Goal: Task Accomplishment & Management: Manage account settings

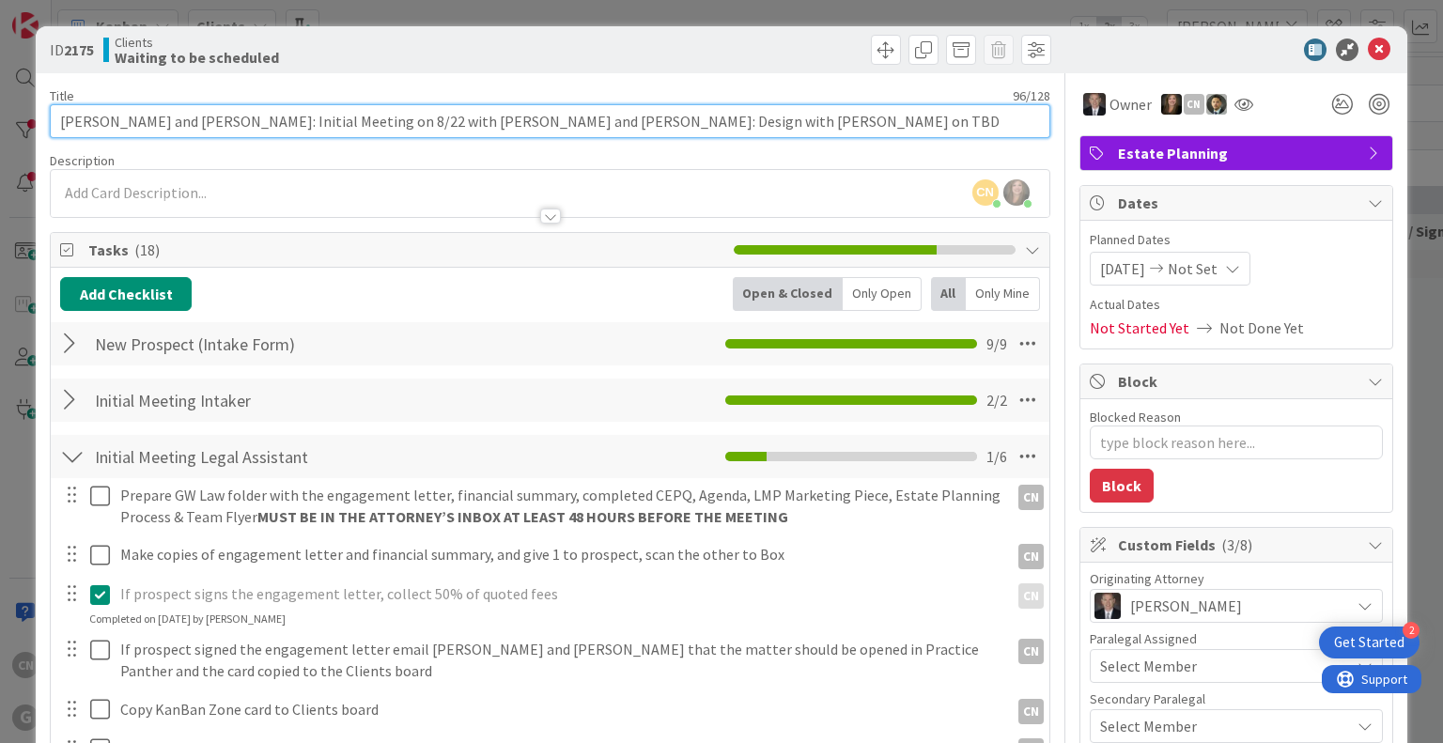
drag, startPoint x: 677, startPoint y: 124, endPoint x: 643, endPoint y: 117, distance: 34.7
click at [643, 117] on input "[PERSON_NAME] and [PERSON_NAME]: Initial Meeting on 8/22 with [PERSON_NAME] and…" at bounding box center [550, 121] width 1000 height 34
type input "[PERSON_NAME] and [PERSON_NAME]: Initial Meeting on 8/22 with [PERSON_NAME] and…"
type textarea "x"
type input "[PERSON_NAME] and [PERSON_NAME]: Initial Meeting on 8/22 with [PERSON_NAME] and…"
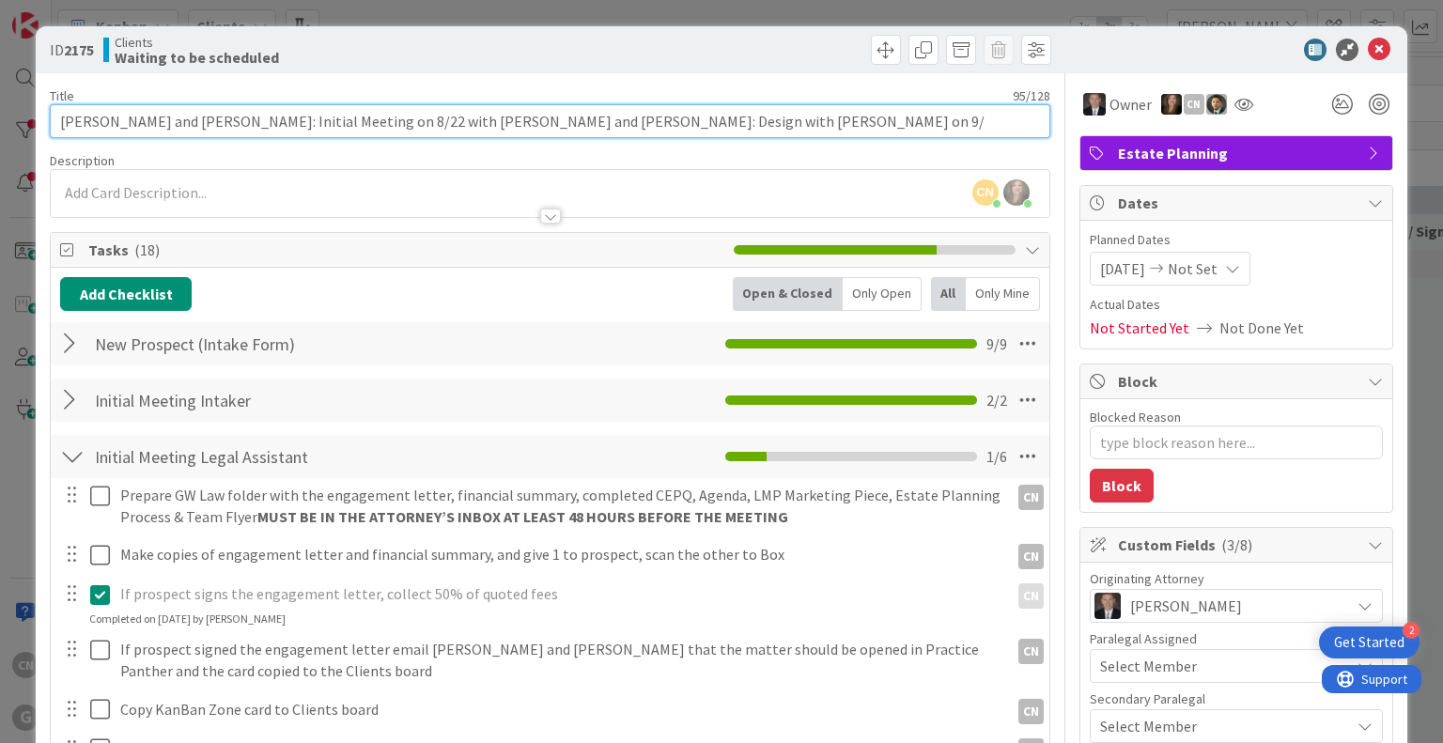
type textarea "x"
type input "[PERSON_NAME] and [PERSON_NAME]: Initial Meeting on 8/22 with [PERSON_NAME] and…"
type textarea "x"
type input "[PERSON_NAME] and [PERSON_NAME]: Initial Meeting on 8/22 with [PERSON_NAME] and…"
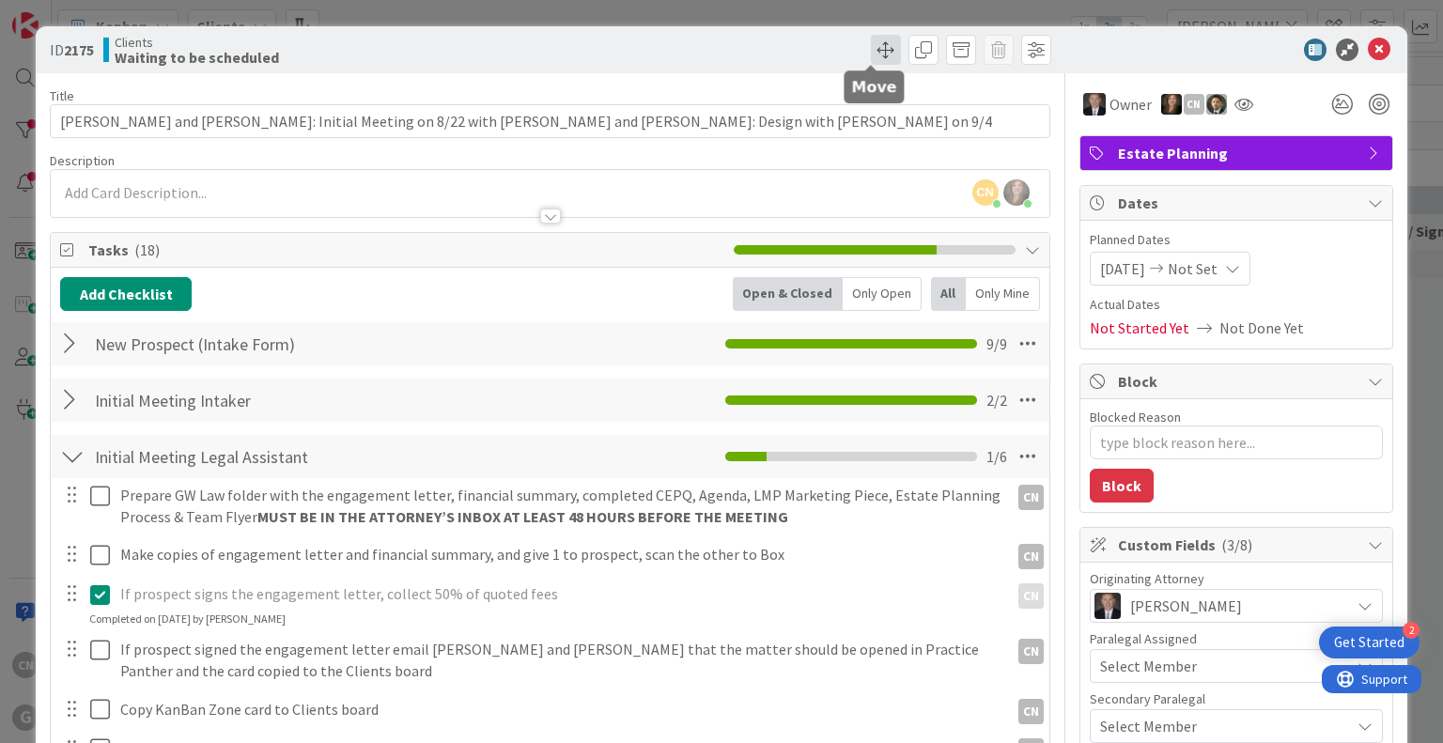
click at [877, 55] on span at bounding box center [886, 50] width 30 height 30
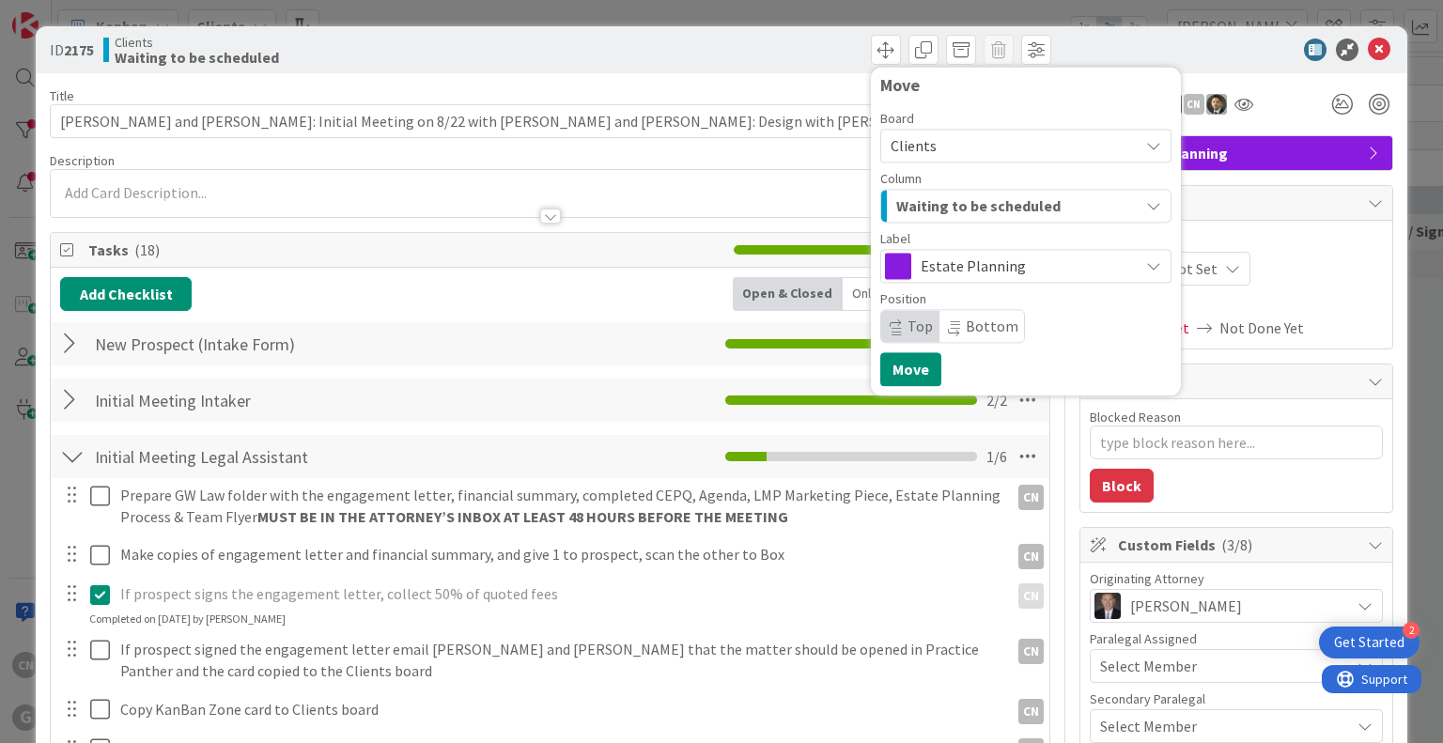
click at [986, 210] on span "Waiting to be scheduled" at bounding box center [978, 206] width 164 height 24
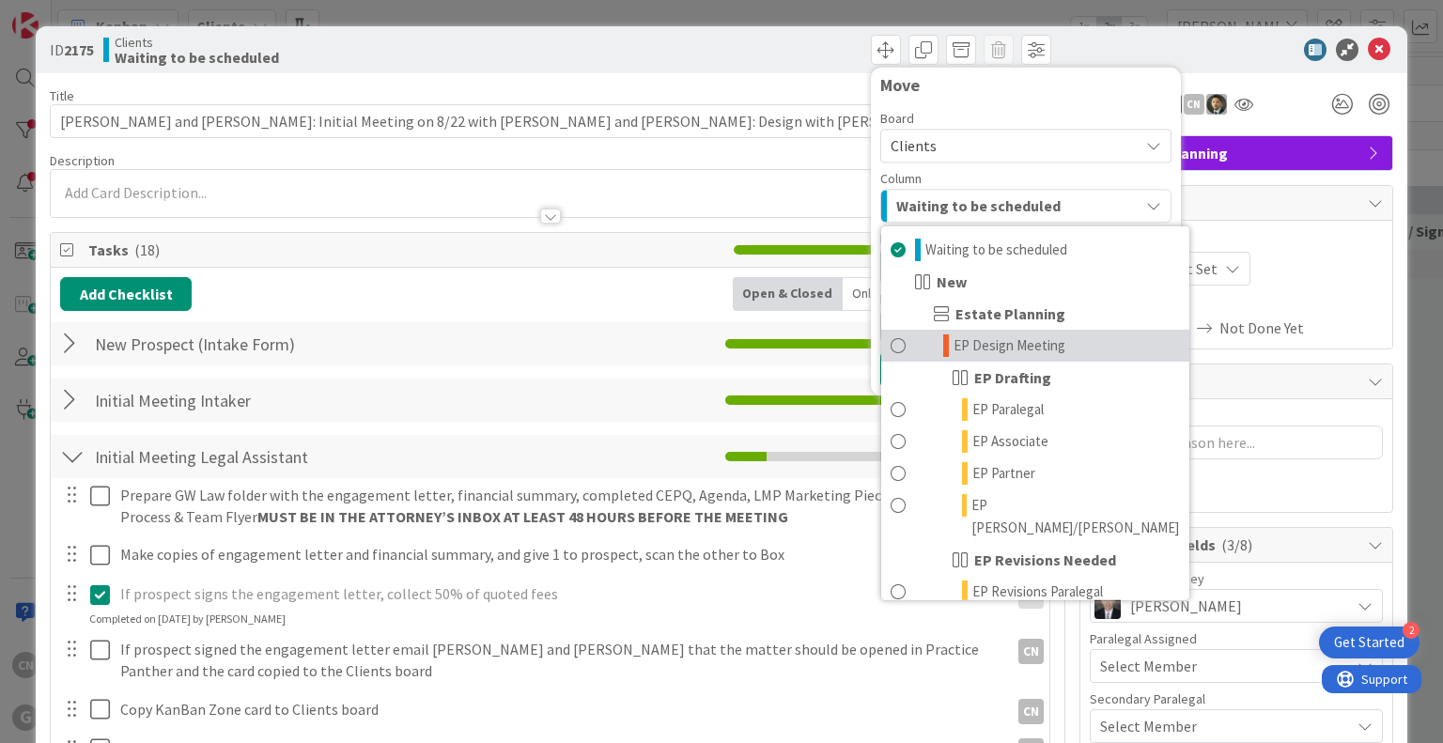
click at [991, 335] on span "EP Design Meeting" at bounding box center [1010, 346] width 112 height 23
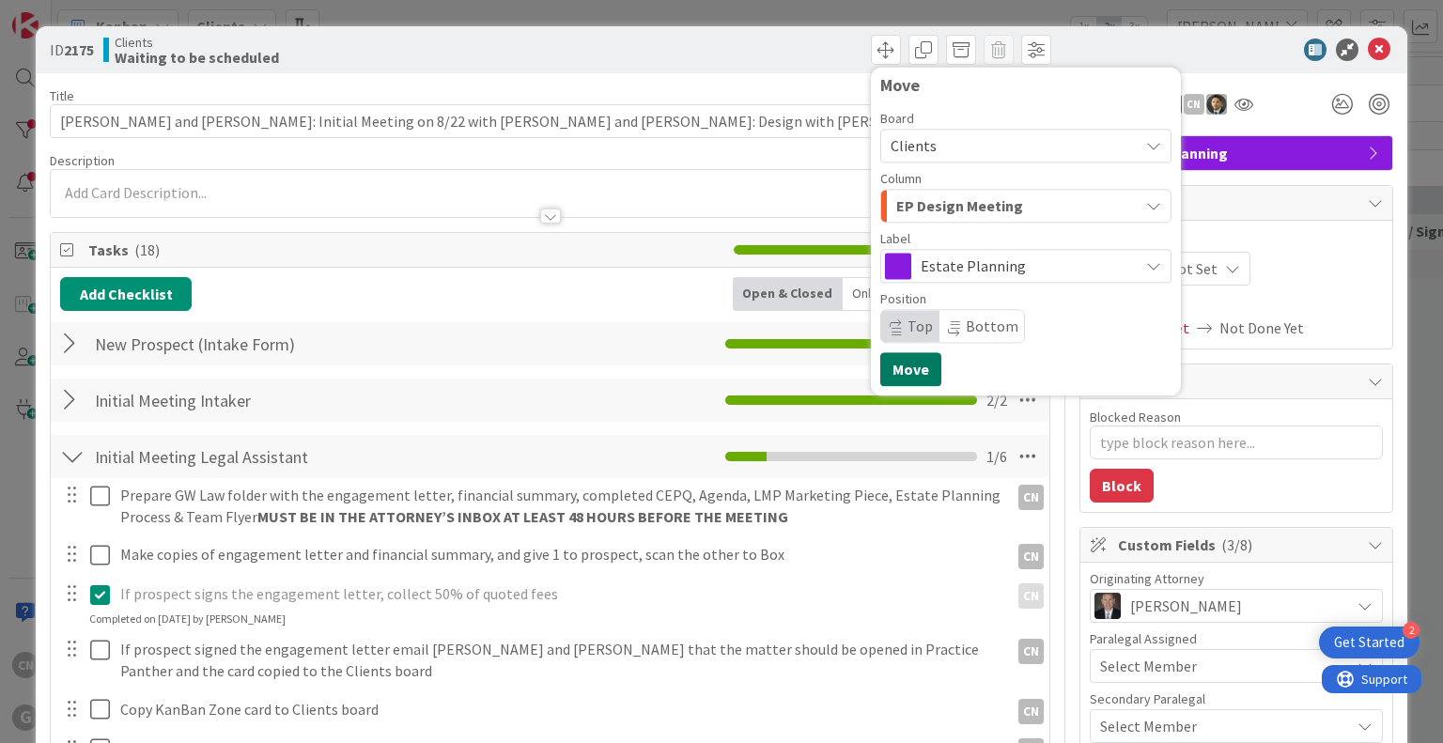
click at [899, 375] on button "Move" at bounding box center [910, 369] width 61 height 34
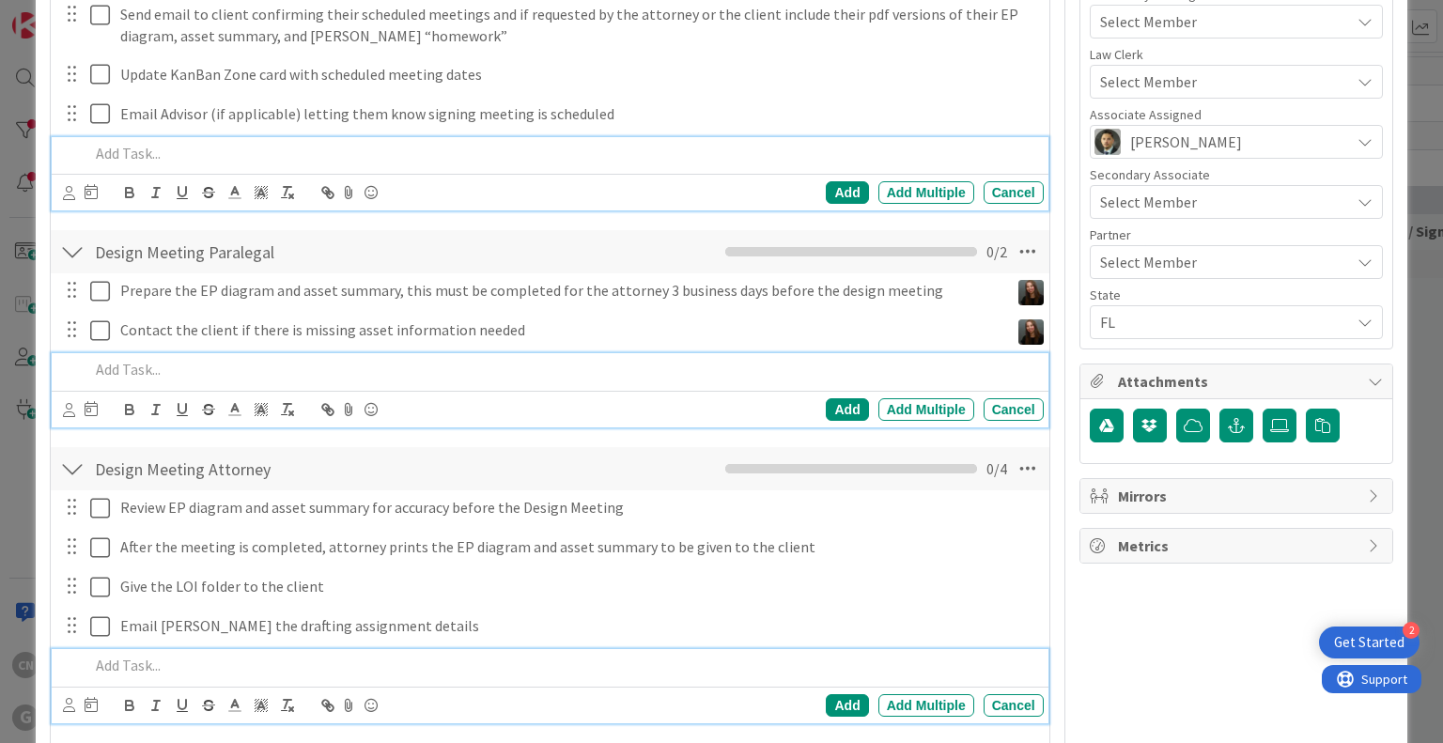
scroll to position [706, 0]
click at [1018, 247] on icon at bounding box center [1028, 251] width 34 height 34
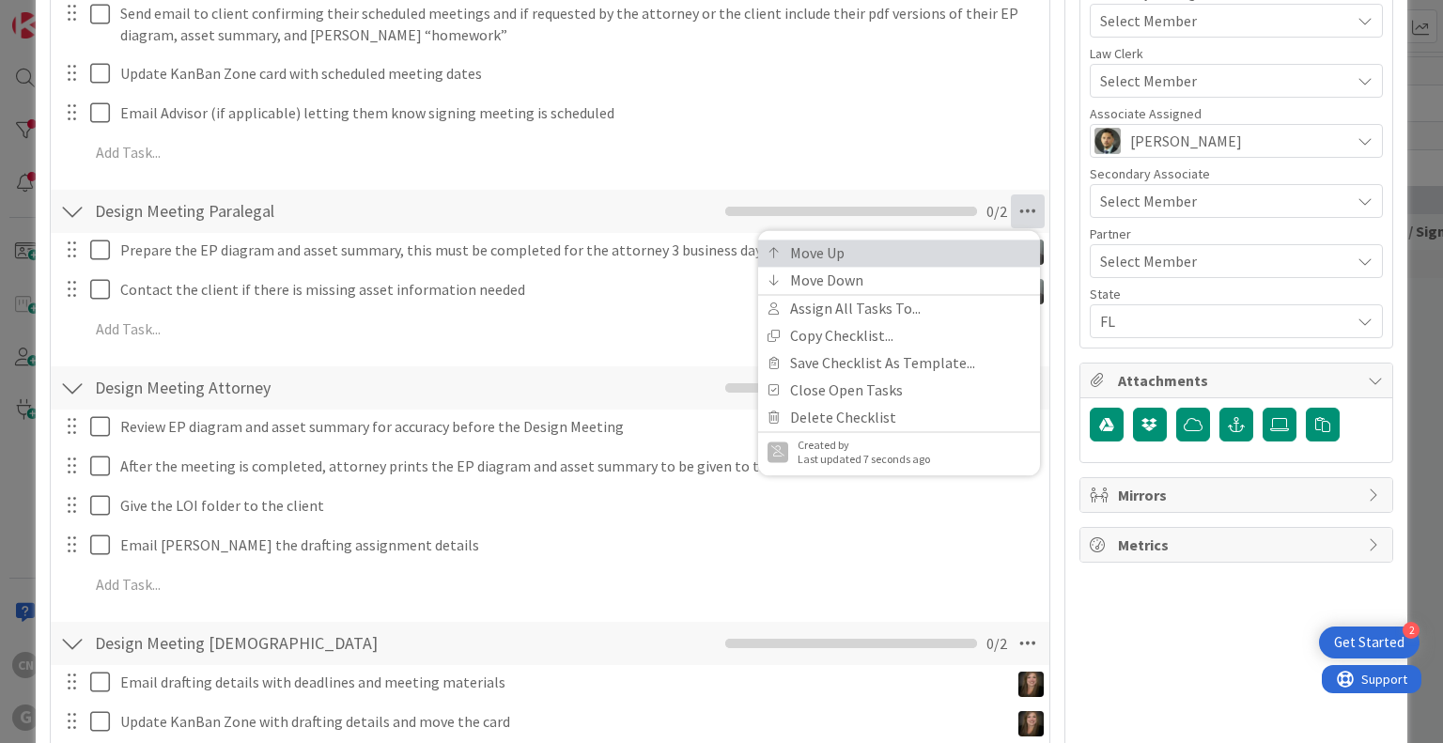
type textarea "x"
click at [222, 345] on div "Add Add Multiple Cancel" at bounding box center [550, 330] width 996 height 34
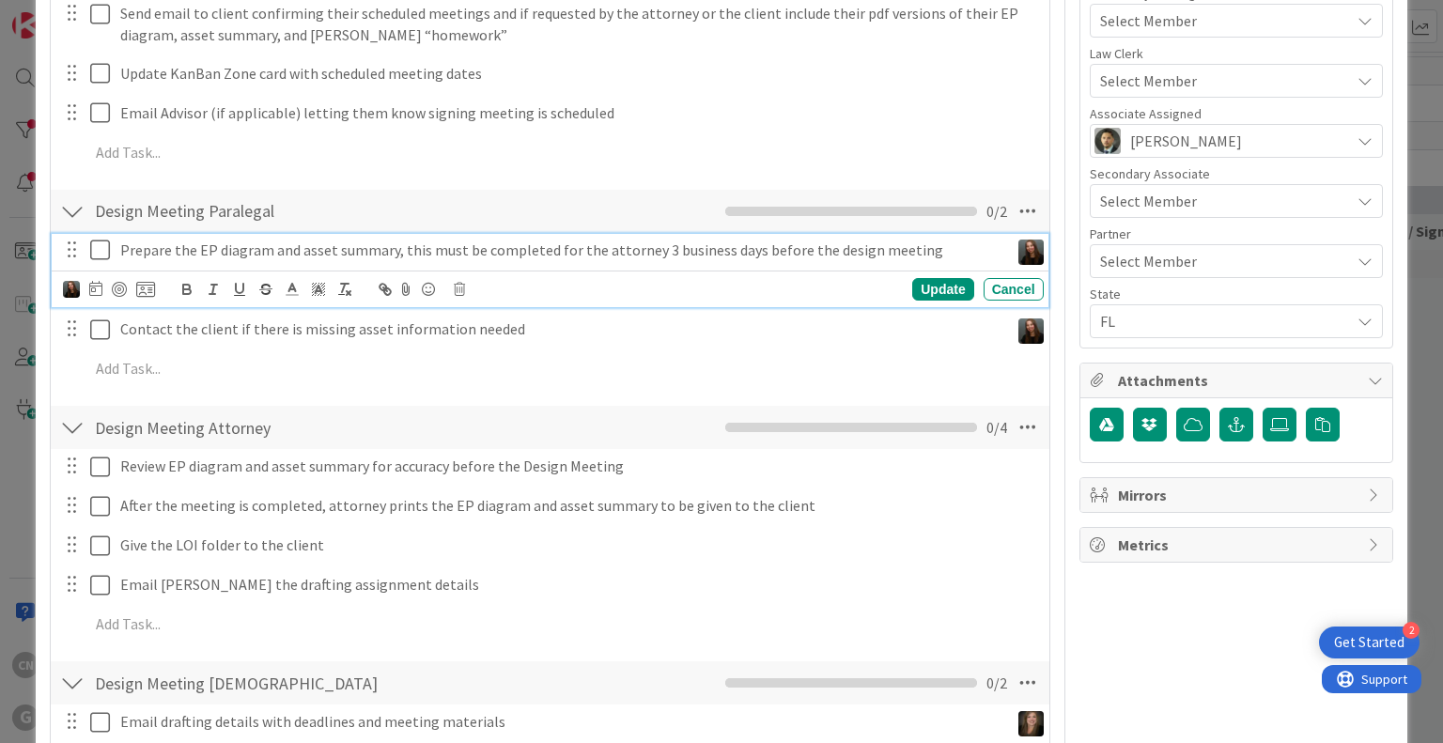
click at [619, 249] on p "Prepare the EP diagram and asset summary, this must be completed for the attorn…" at bounding box center [560, 251] width 881 height 22
click at [92, 287] on icon at bounding box center [95, 288] width 13 height 15
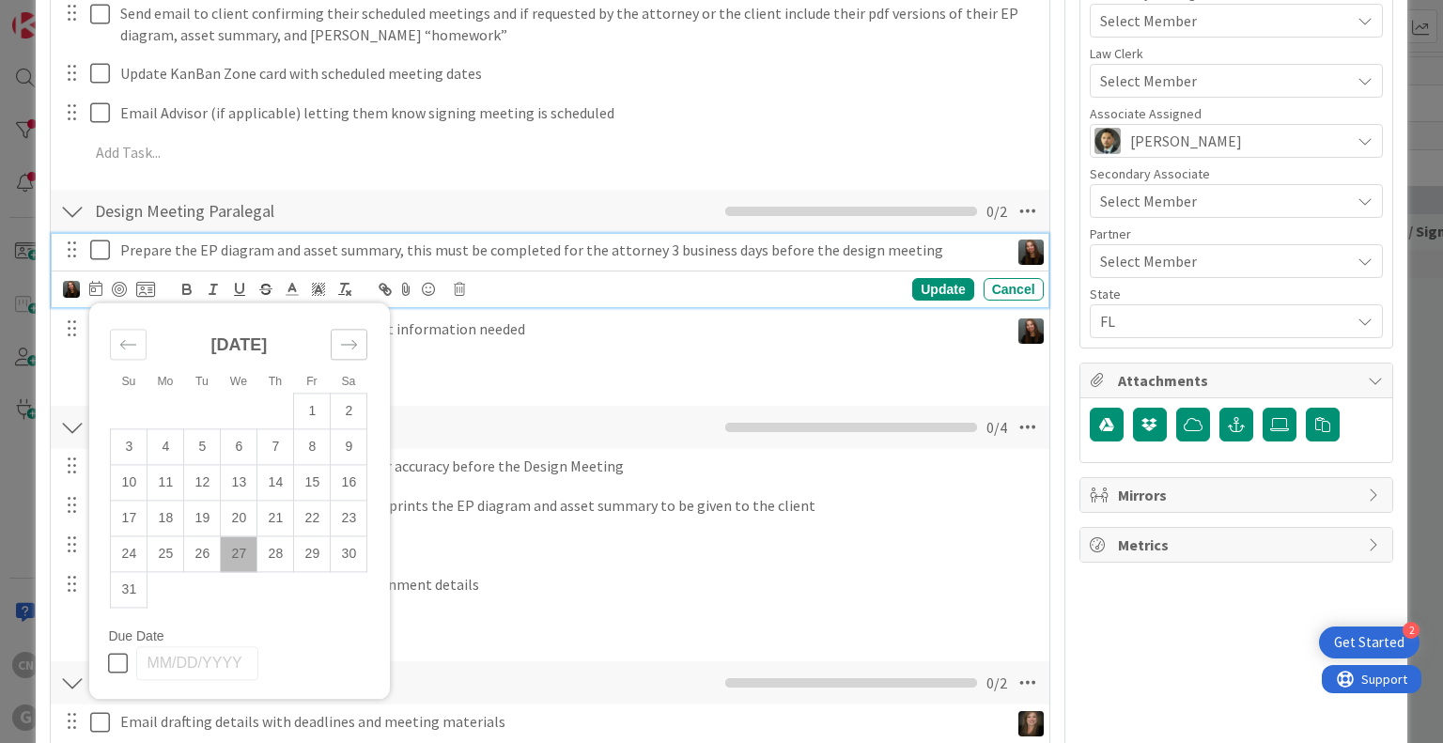
click at [349, 336] on icon "Move forward to switch to the next month." at bounding box center [349, 345] width 18 height 18
click at [123, 349] on icon "Move backward to switch to the previous month." at bounding box center [128, 345] width 18 height 18
click at [319, 553] on td "29" at bounding box center [312, 555] width 37 height 36
type input "[DATE]"
type textarea "x"
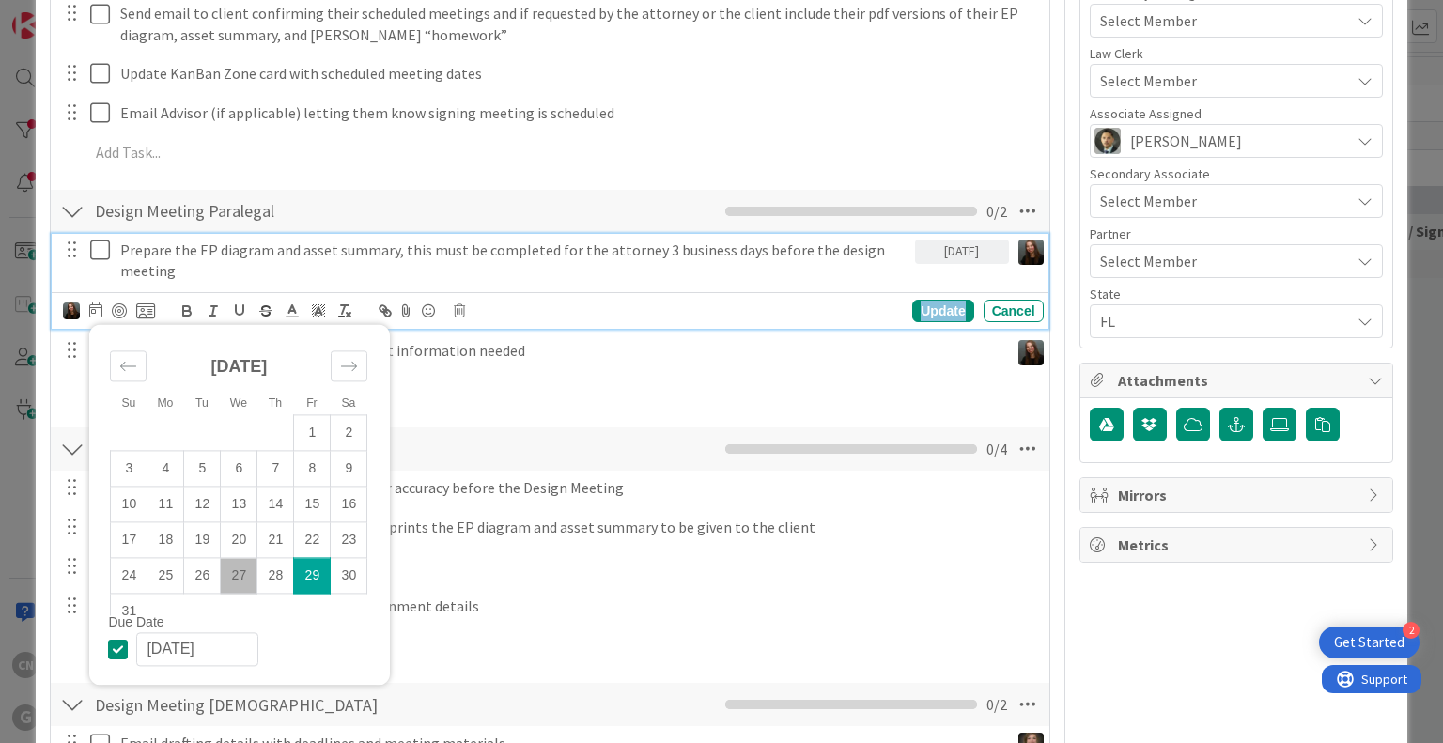
drag, startPoint x: 925, startPoint y: 311, endPoint x: 824, endPoint y: 326, distance: 101.7
click at [925, 309] on div "Update" at bounding box center [942, 311] width 61 height 23
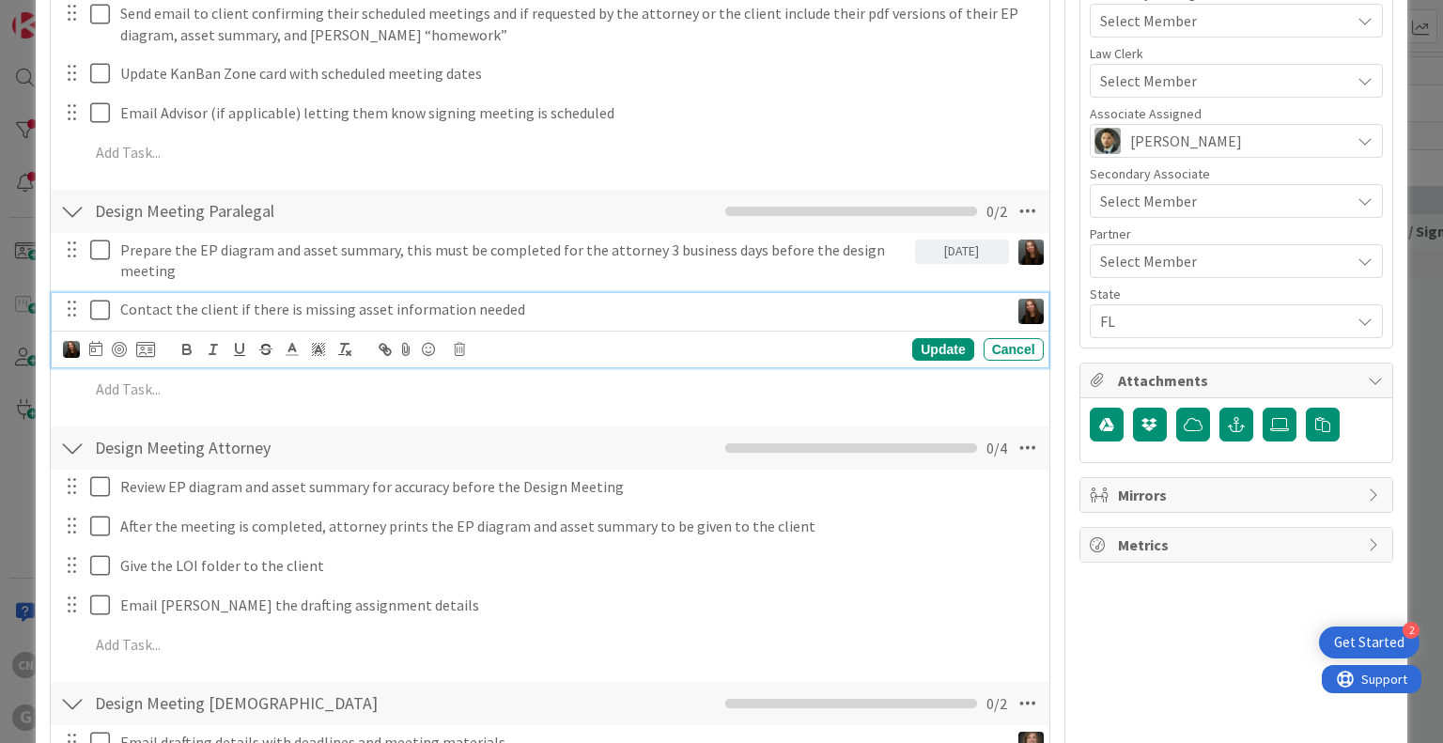
click at [449, 306] on p "Contact the client if there is missing asset information needed" at bounding box center [560, 310] width 881 height 22
click at [94, 351] on icon at bounding box center [95, 348] width 13 height 15
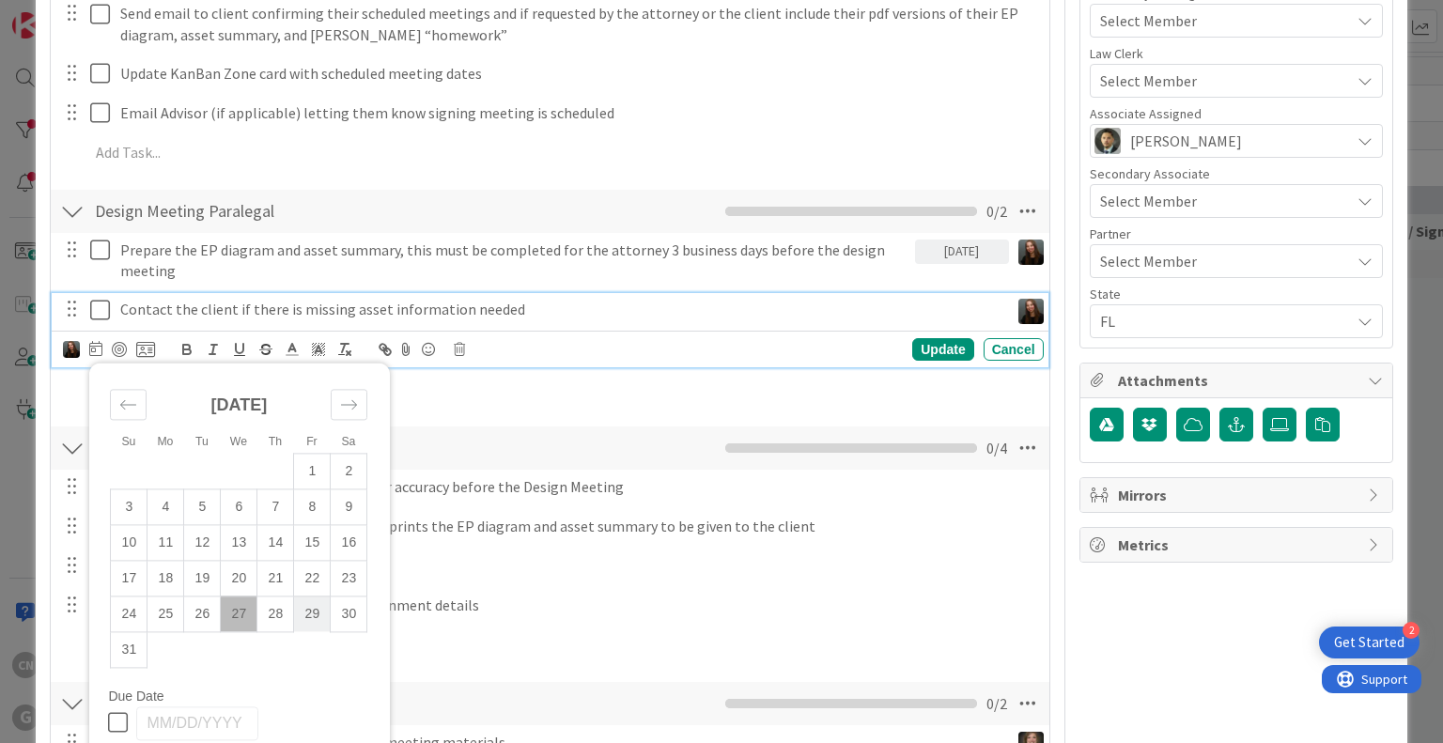
click at [316, 612] on td "29" at bounding box center [312, 615] width 37 height 36
type input "[DATE]"
type textarea "x"
click at [912, 346] on div "Update" at bounding box center [942, 349] width 61 height 23
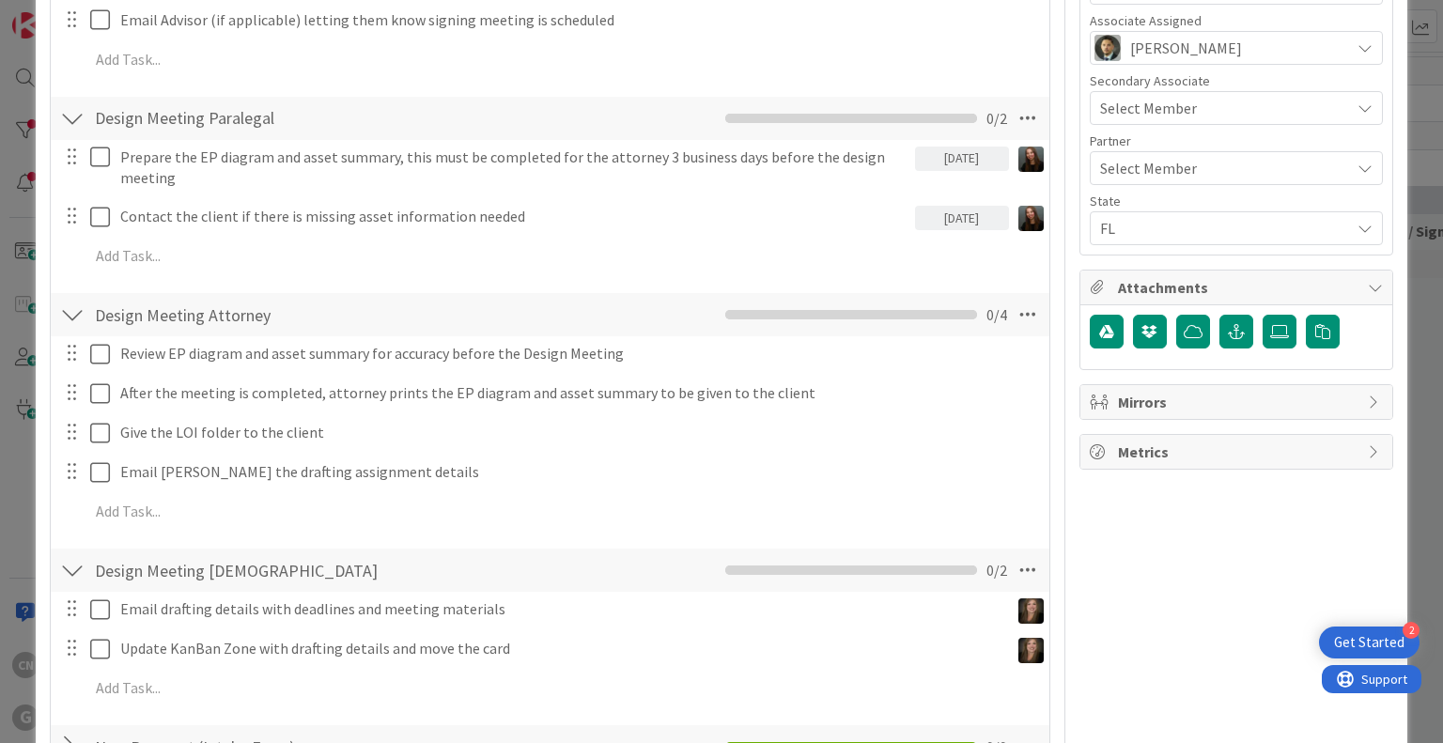
scroll to position [800, 0]
click at [1011, 319] on icon at bounding box center [1028, 314] width 34 height 34
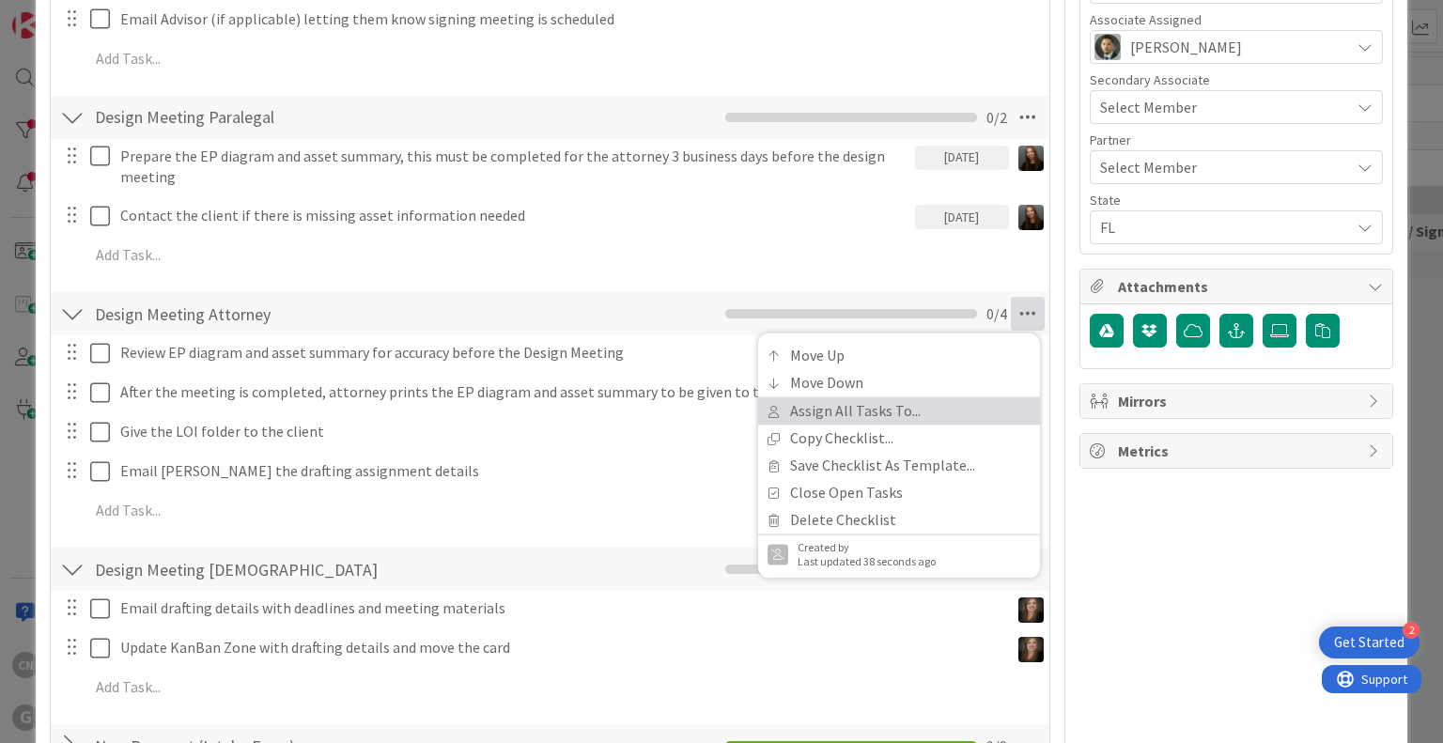
click at [841, 411] on link "Assign All Tasks To..." at bounding box center [899, 411] width 282 height 27
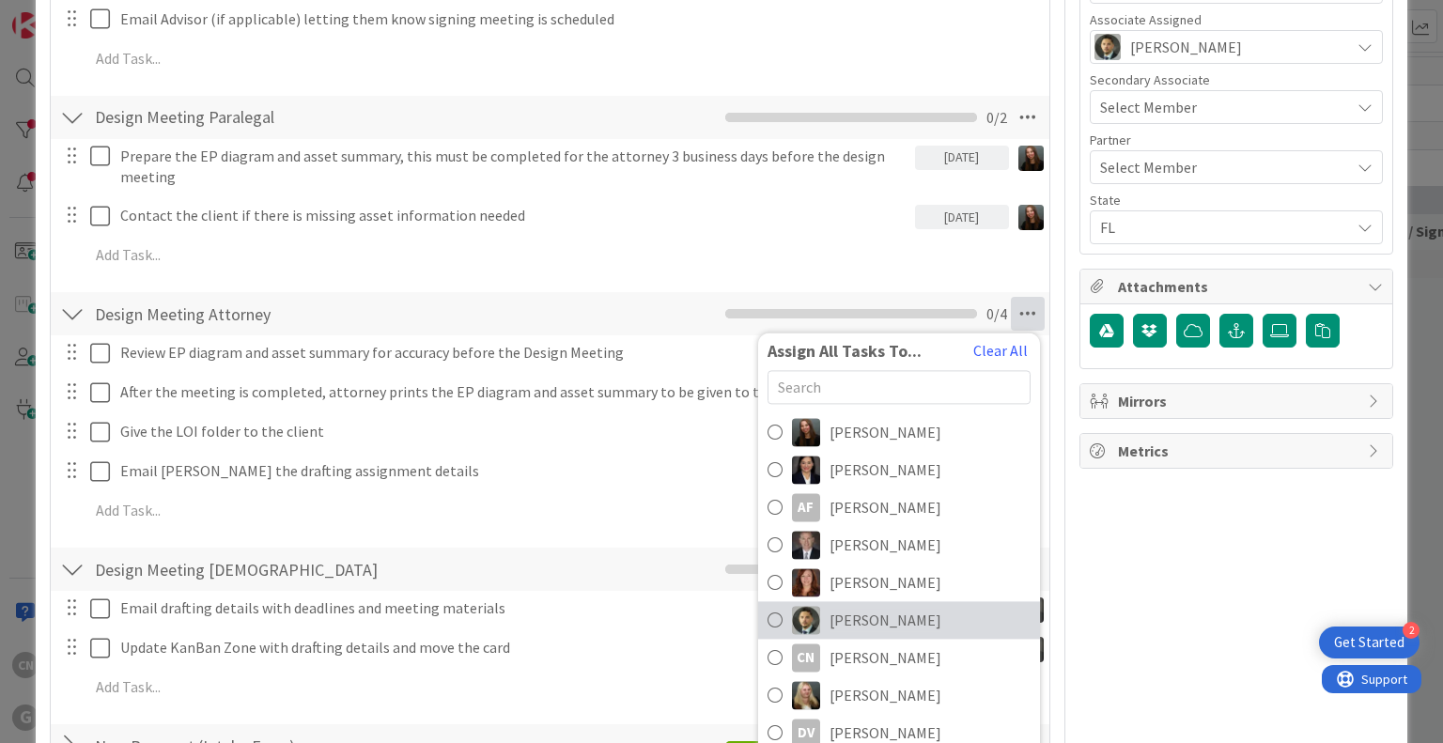
click at [853, 623] on span "[PERSON_NAME]" at bounding box center [886, 621] width 112 height 23
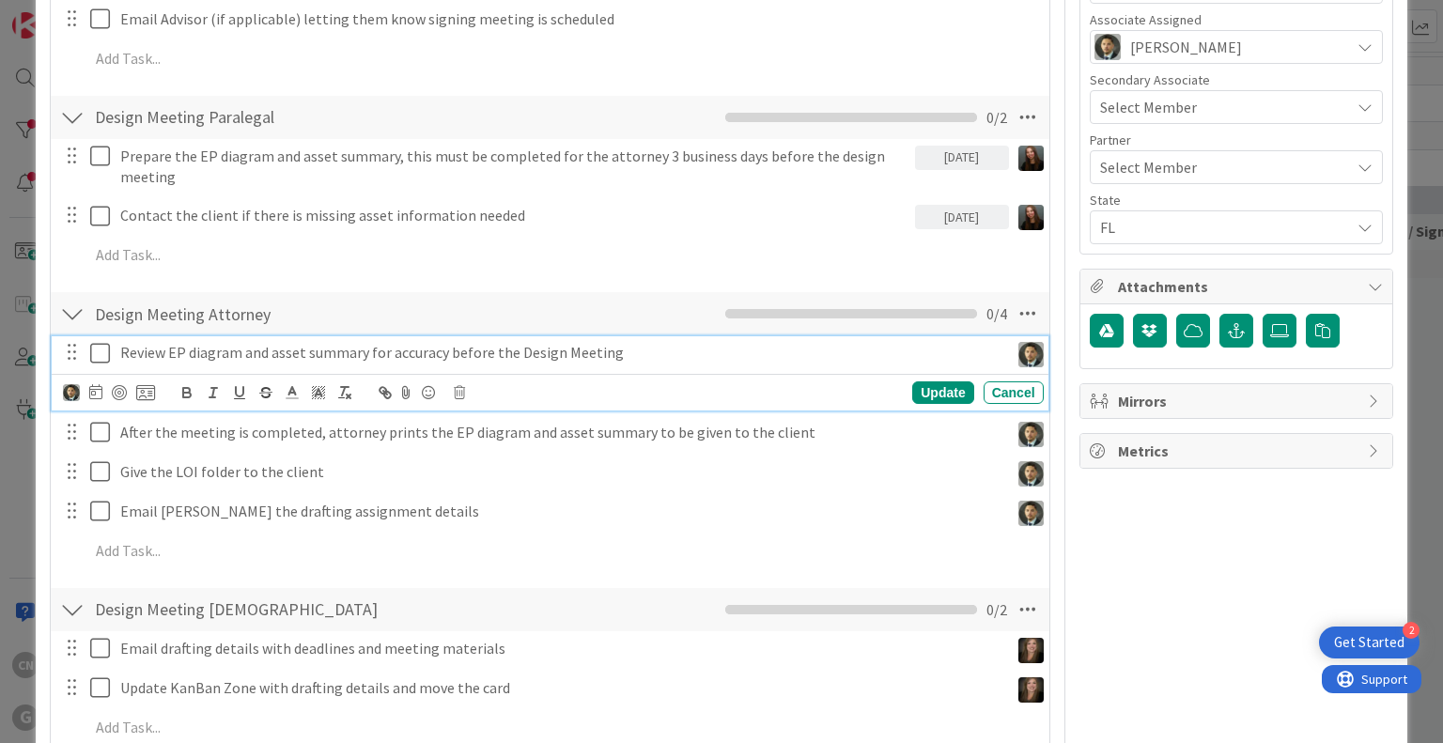
click at [316, 356] on p "Review EP diagram and asset summary for accuracy before the Design Meeting" at bounding box center [560, 353] width 881 height 22
click at [89, 394] on icon at bounding box center [95, 391] width 13 height 15
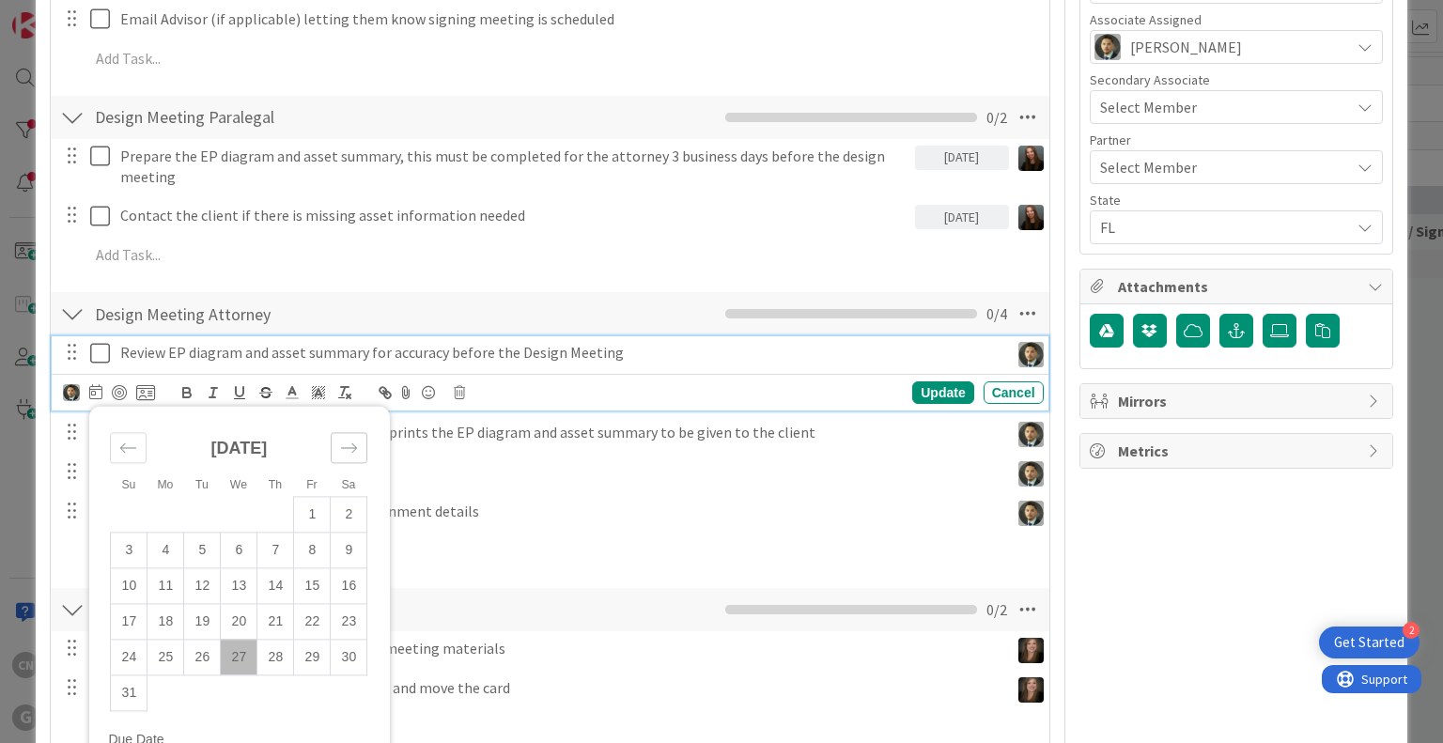
click at [347, 443] on icon "Move forward to switch to the next month." at bounding box center [349, 448] width 18 height 18
click at [234, 515] on td "3" at bounding box center [239, 515] width 37 height 36
type input "[DATE]"
type textarea "x"
click at [945, 386] on div "Update" at bounding box center [942, 393] width 61 height 23
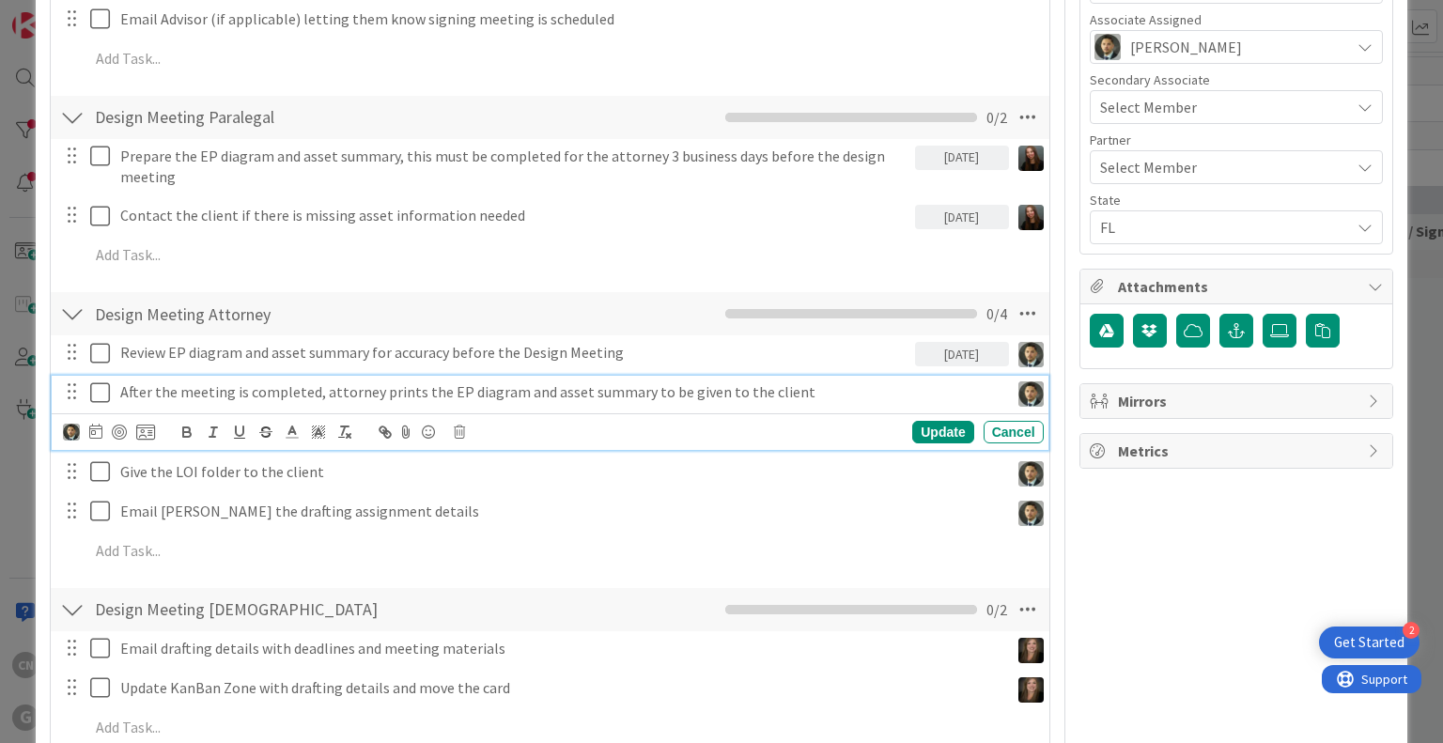
click at [802, 394] on p "After the meeting is completed, attorney prints the EP diagram and asset summar…" at bounding box center [560, 393] width 881 height 22
click at [98, 431] on icon at bounding box center [95, 431] width 13 height 15
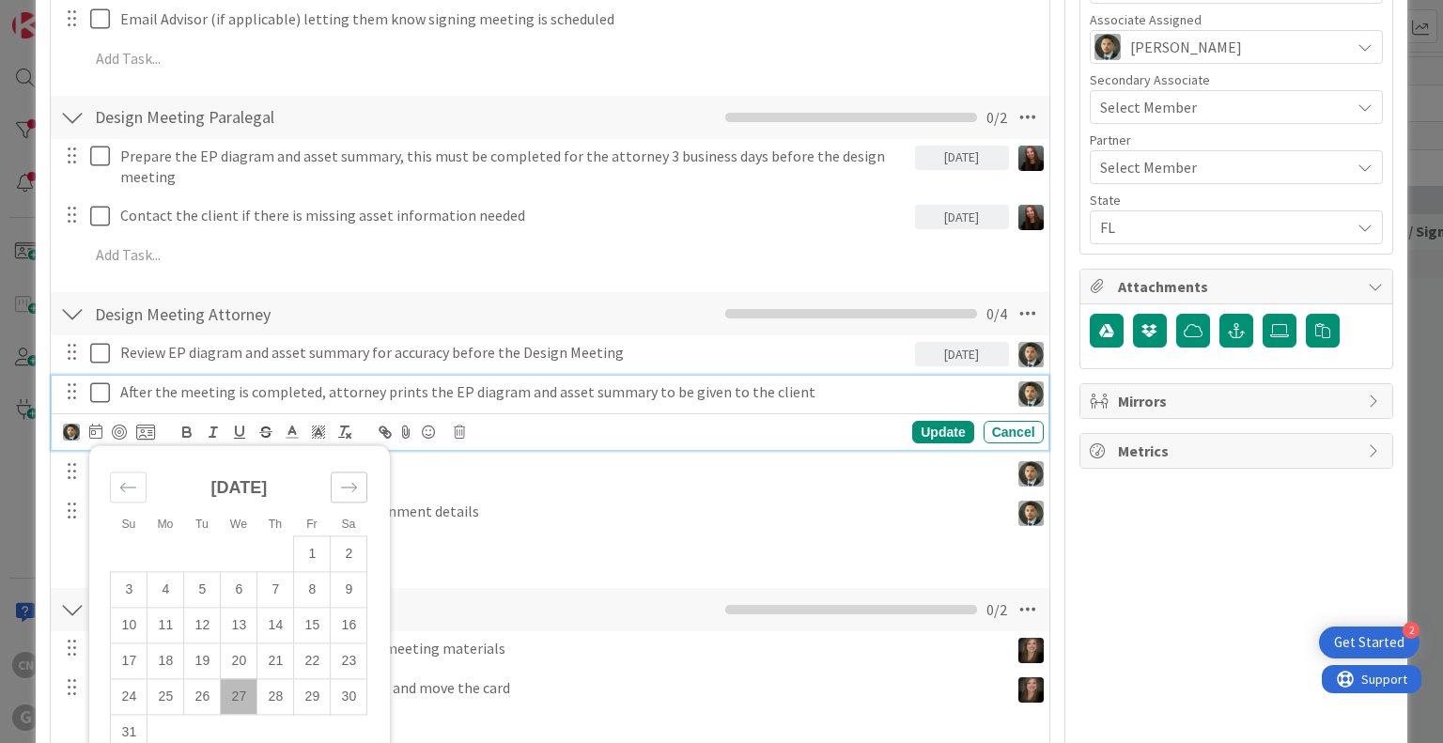
click at [351, 485] on icon "Move forward to switch to the next month." at bounding box center [349, 487] width 16 height 9
click at [279, 550] on td "4" at bounding box center [275, 555] width 37 height 36
type input "[DATE]"
type textarea "x"
click at [933, 434] on div "Update" at bounding box center [942, 432] width 61 height 23
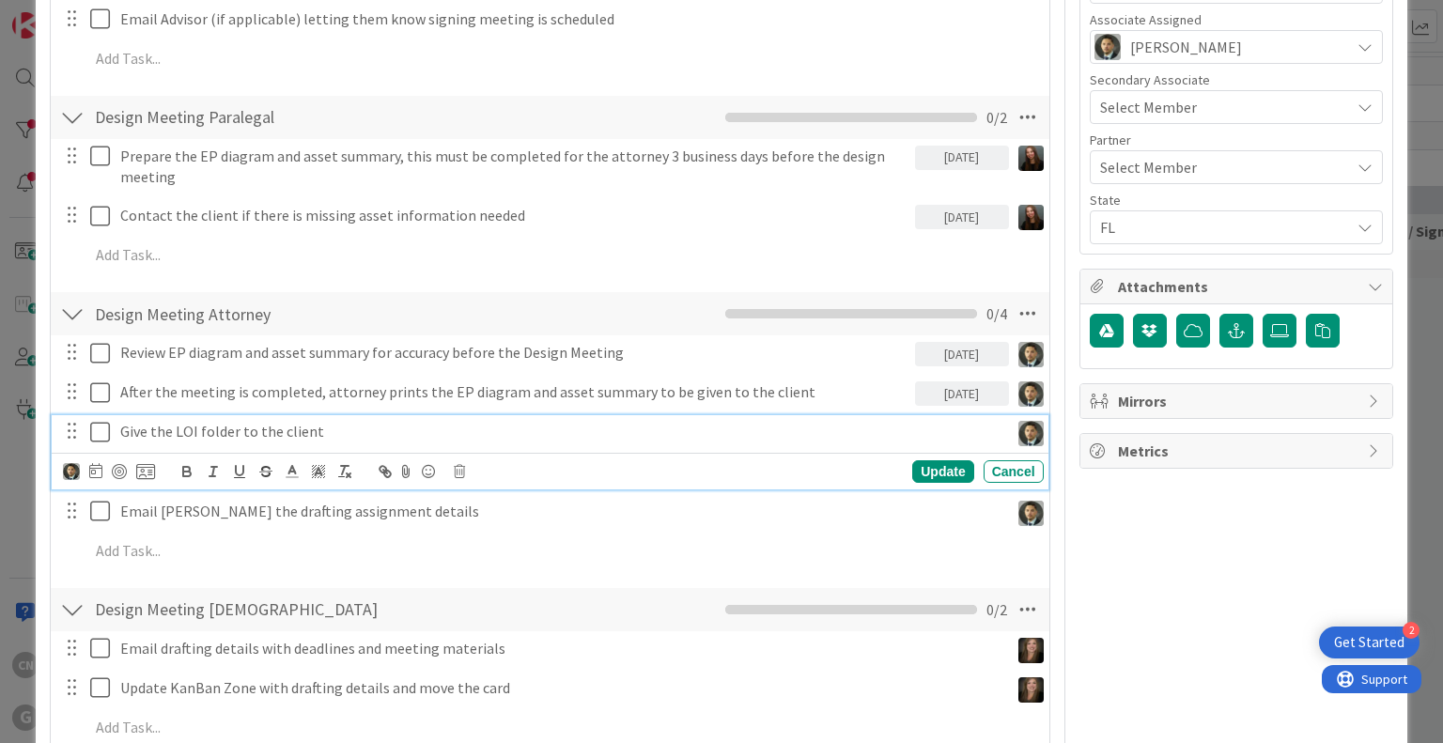
click at [492, 432] on p "Give the LOI folder to the client" at bounding box center [560, 432] width 881 height 22
click at [97, 472] on icon at bounding box center [95, 470] width 13 height 15
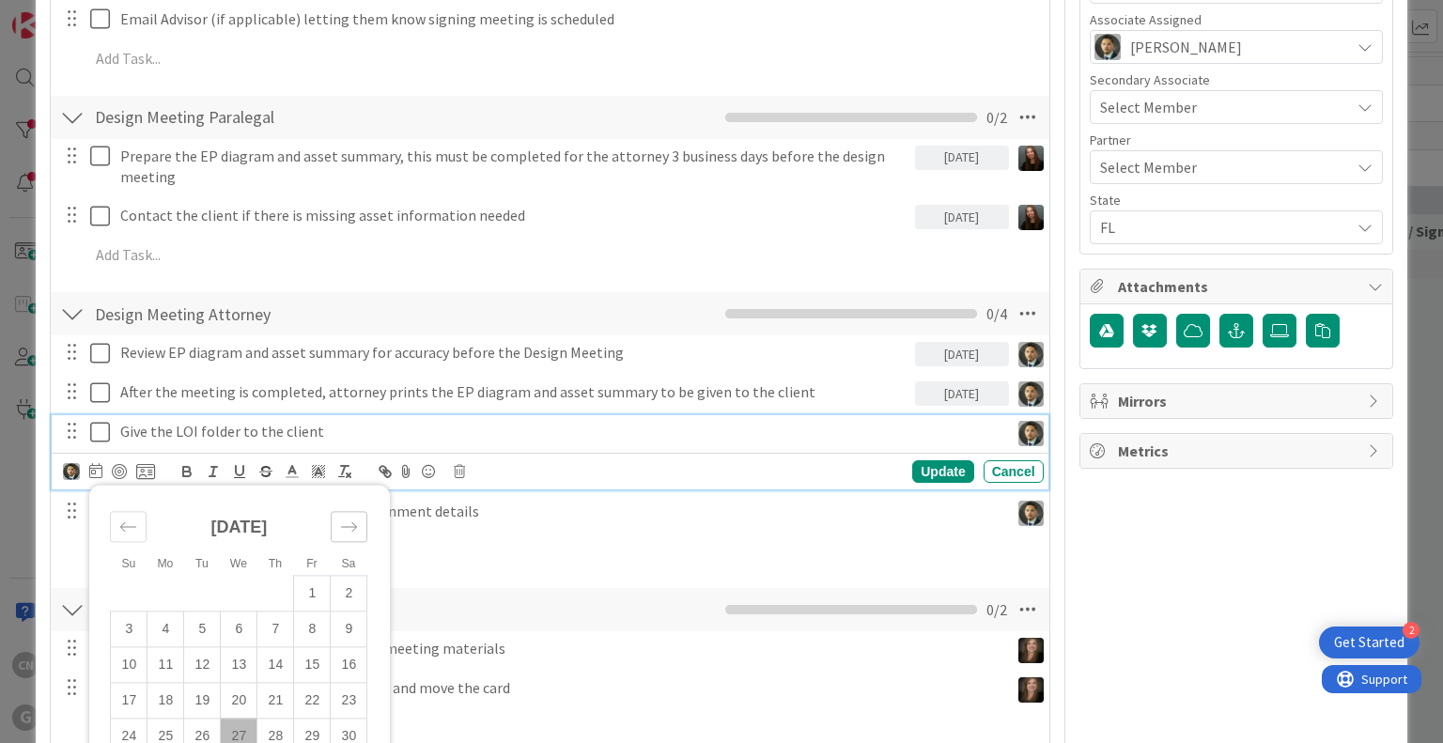
drag, startPoint x: 351, startPoint y: 525, endPoint x: 341, endPoint y: 546, distance: 23.1
click at [351, 524] on icon "Move forward to switch to the next month." at bounding box center [349, 527] width 18 height 18
click at [281, 586] on td "4" at bounding box center [275, 594] width 37 height 36
type input "[DATE]"
type textarea "x"
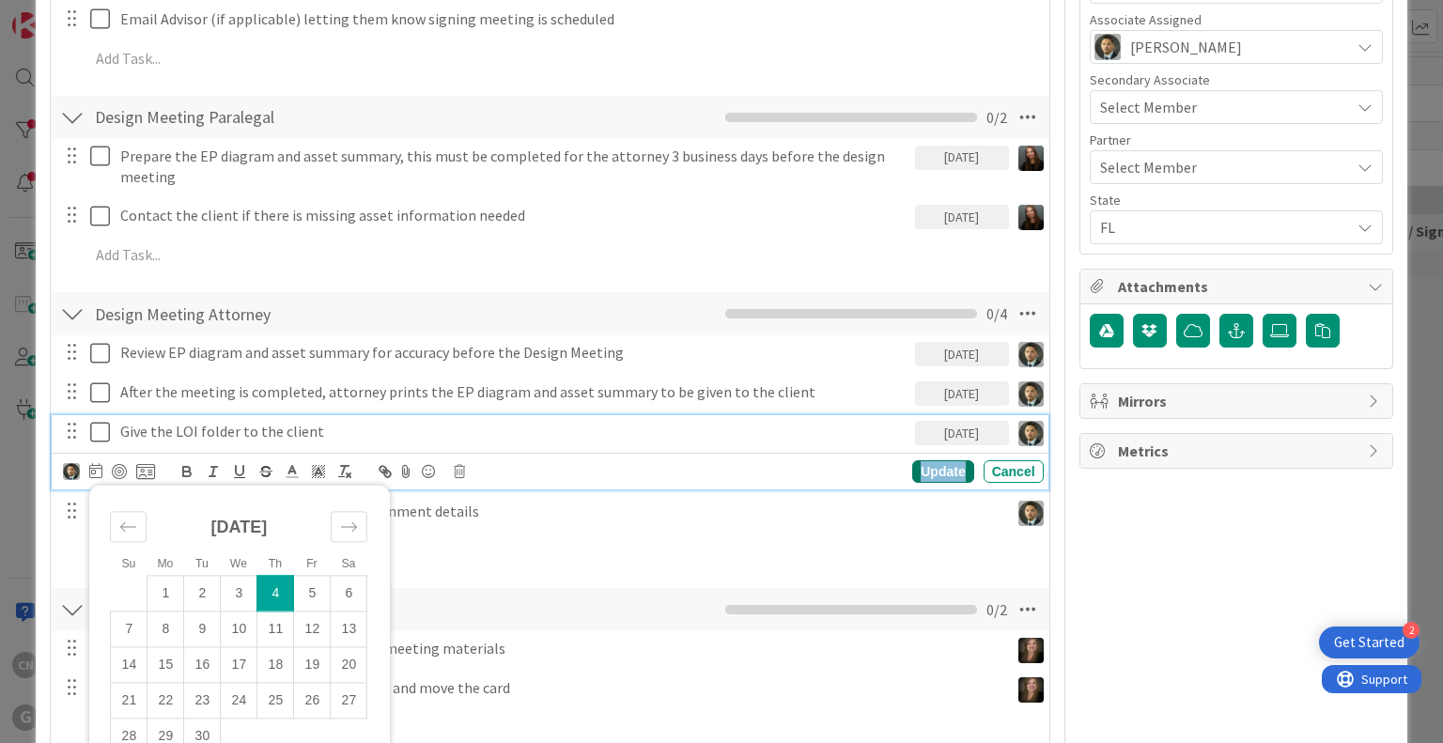
click at [927, 476] on div "Update" at bounding box center [942, 471] width 61 height 23
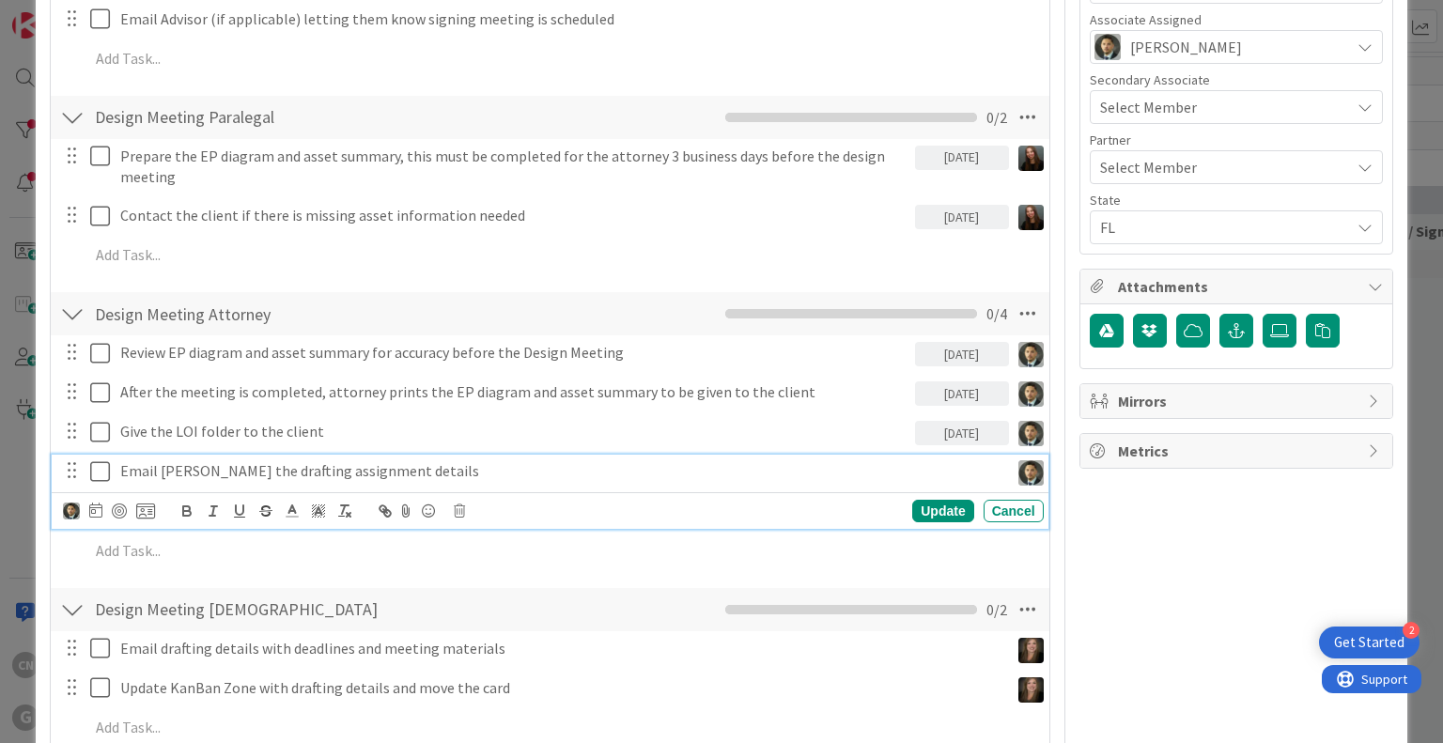
click at [413, 480] on p "Email [PERSON_NAME] the drafting assignment details" at bounding box center [560, 471] width 881 height 22
click at [92, 514] on icon at bounding box center [95, 510] width 13 height 15
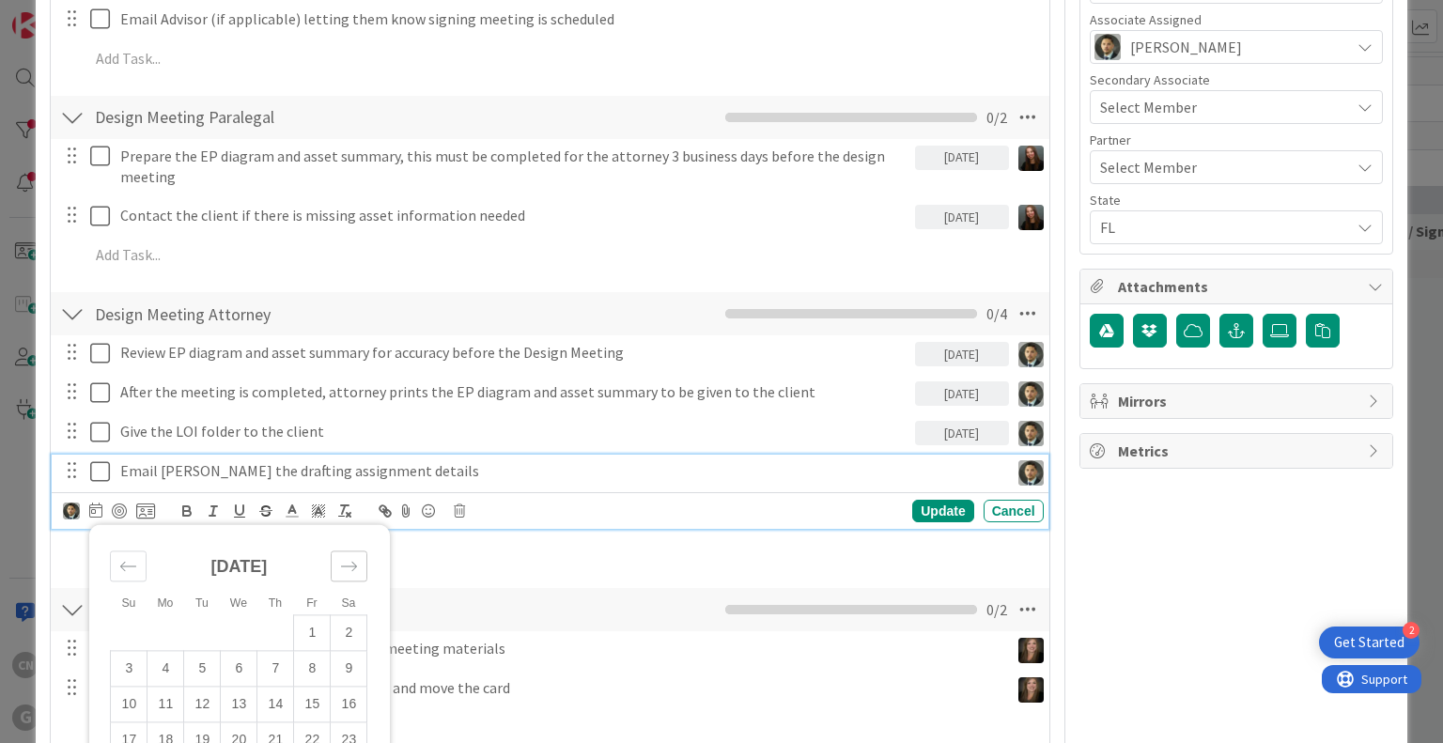
click at [347, 565] on icon "Move forward to switch to the next month." at bounding box center [349, 566] width 18 height 18
click at [282, 628] on td "4" at bounding box center [275, 633] width 37 height 36
type input "[DATE]"
type textarea "x"
click at [923, 511] on div "Update" at bounding box center [942, 511] width 61 height 23
